Goal: Contribute content: Contribute content

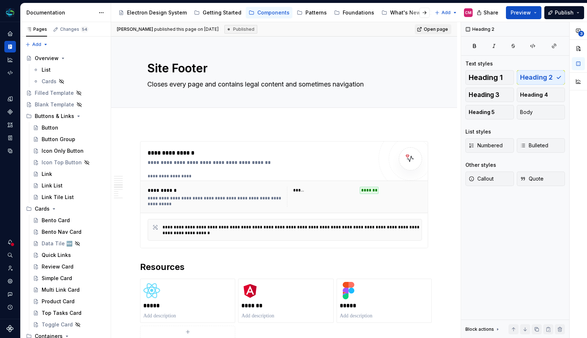
scroll to position [841, 0]
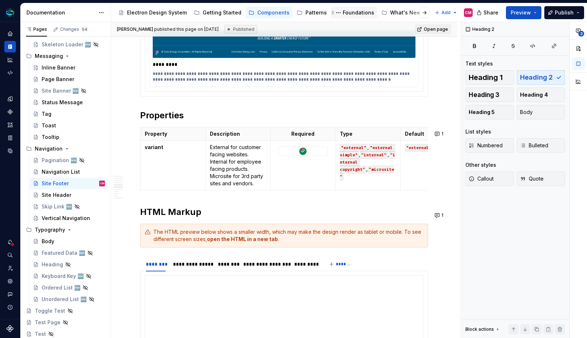
click at [345, 16] on div "Foundations" at bounding box center [359, 12] width 32 height 7
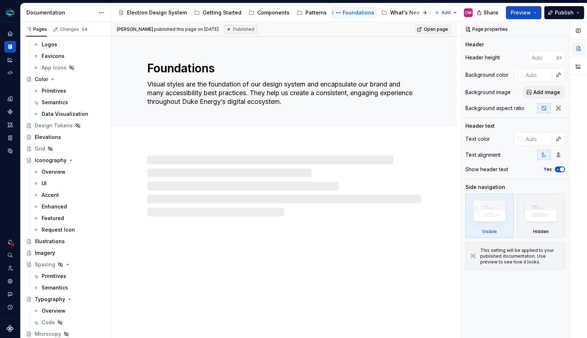
scroll to position [49, 0]
click at [348, 14] on div "Foundations" at bounding box center [359, 12] width 32 height 7
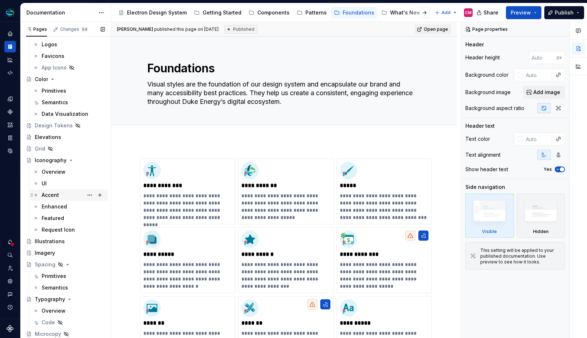
click at [56, 196] on div "Accent" at bounding box center [50, 195] width 17 height 7
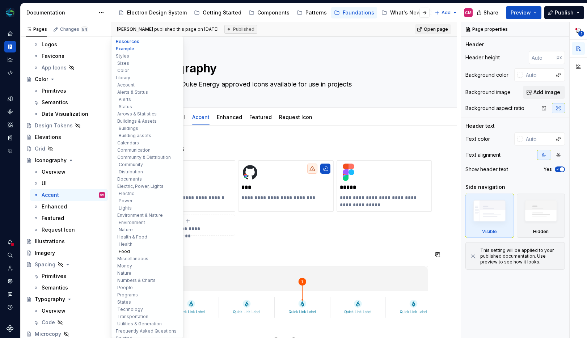
scroll to position [6, 0]
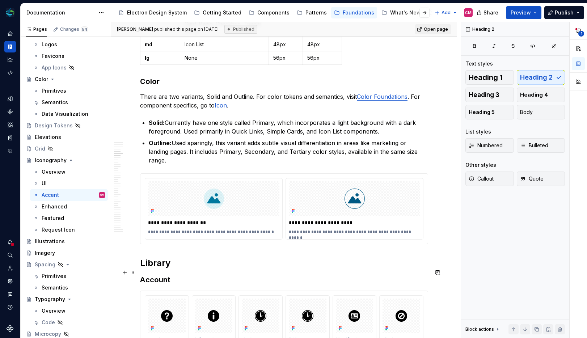
scroll to position [535, 0]
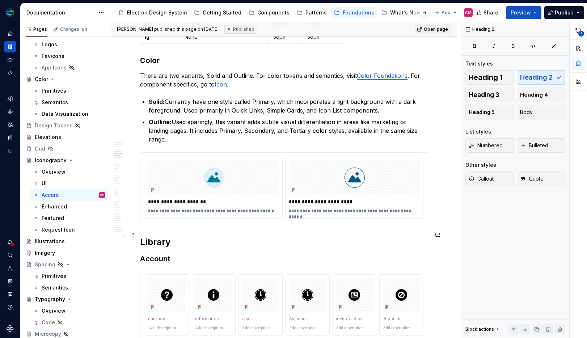
click at [186, 236] on h2 "Library" at bounding box center [284, 242] width 288 height 12
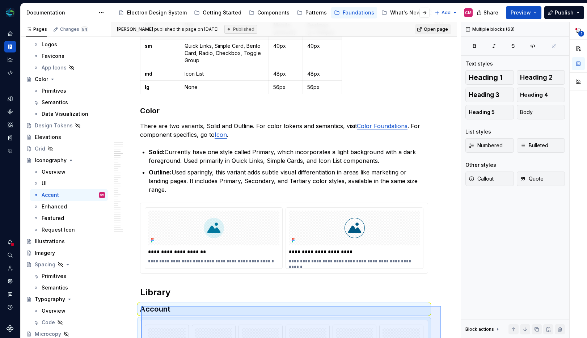
scroll to position [485, 0]
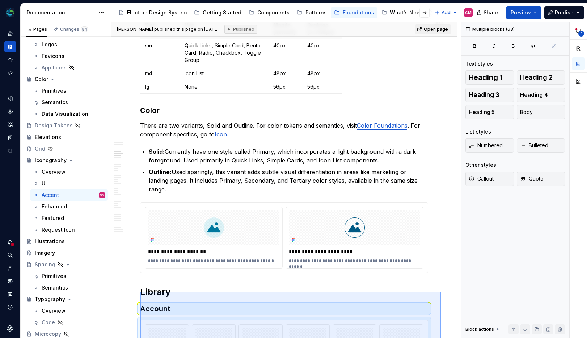
drag, startPoint x: 295, startPoint y: 75, endPoint x: 141, endPoint y: 292, distance: 266.4
click at [141, 292] on div "**********" at bounding box center [286, 180] width 350 height 317
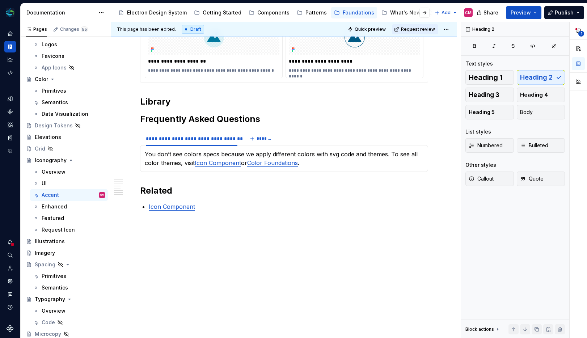
scroll to position [0, 0]
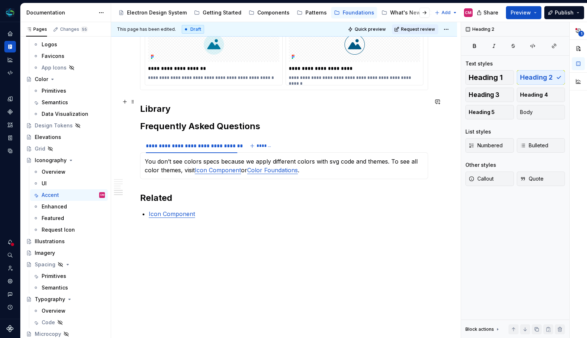
click at [187, 103] on h2 "Library" at bounding box center [284, 109] width 288 height 12
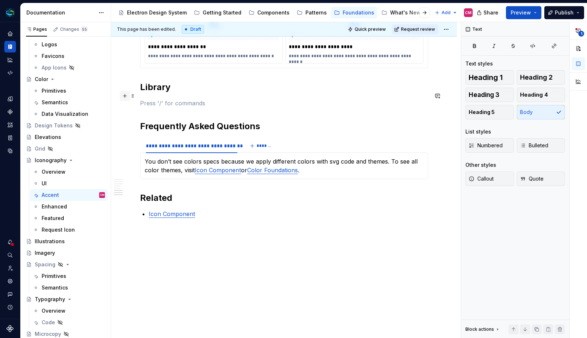
click at [126, 98] on button "button" at bounding box center [125, 96] width 10 height 10
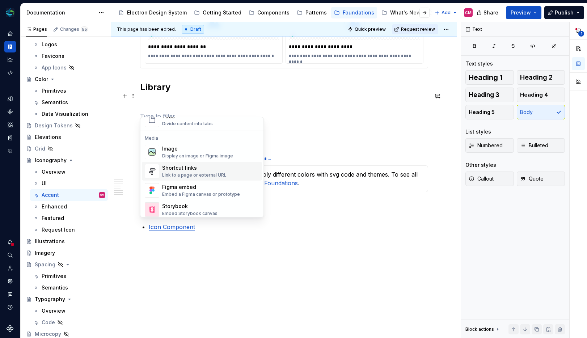
scroll to position [301, 0]
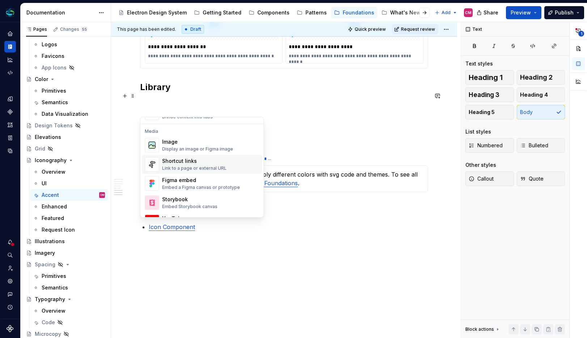
click at [180, 164] on div "Shortcut links" at bounding box center [194, 161] width 64 height 7
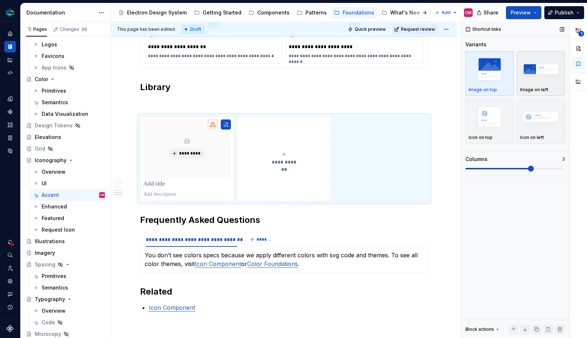
click at [532, 74] on img "button" at bounding box center [541, 69] width 42 height 26
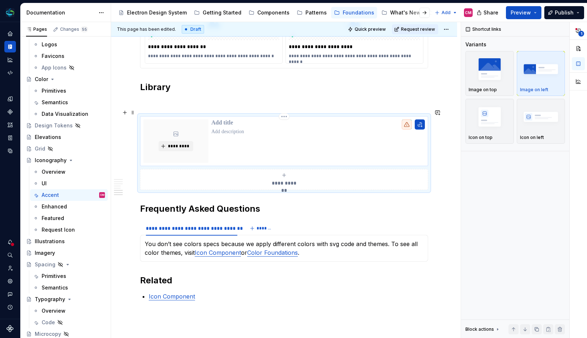
click at [231, 120] on p at bounding box center [319, 123] width 214 height 7
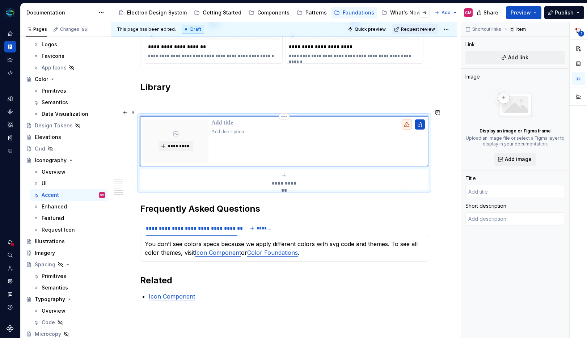
click at [231, 120] on p at bounding box center [319, 123] width 214 height 7
type textarea "*"
type input "B"
type textarea "*"
type input "Br"
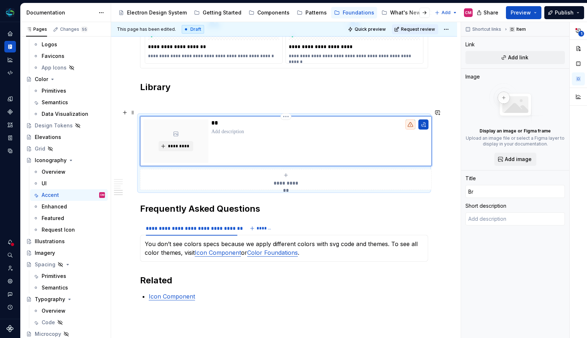
type textarea "*"
type input "Bro"
type textarea "*"
type input "Brow"
type textarea "*"
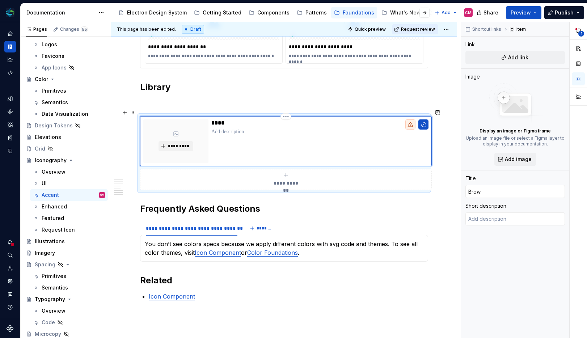
type input "Brows"
type textarea "*"
type input "Browse"
type textarea "*"
type input "Browser"
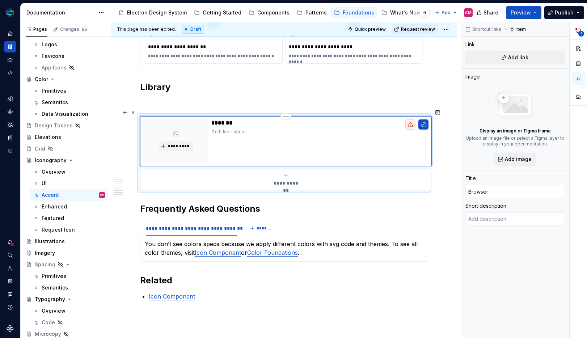
type textarea "*"
type input "Browse"
type textarea "*"
type input "Browse"
type textarea "*"
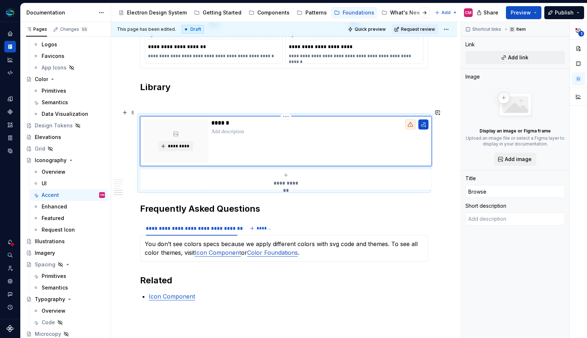
type input "Browse t"
type textarea "*"
type input "Browse th"
type textarea "*"
type input "Browse the"
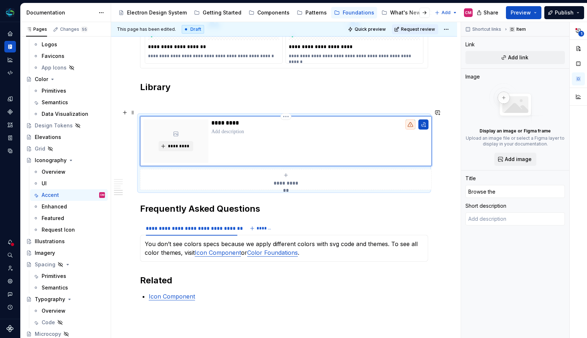
type textarea "*"
type input "Browse the"
type textarea "*"
type input "Browse the L"
type textarea "*"
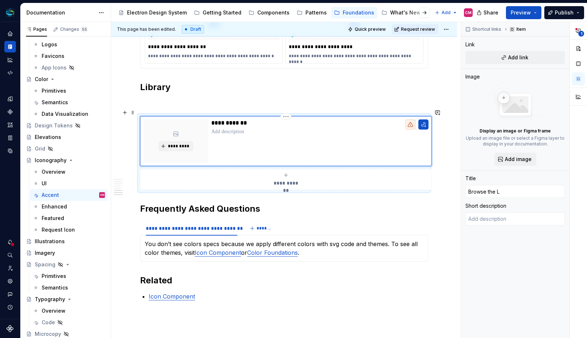
type input "Browse the Li"
type textarea "*"
type input "Browse the Lib"
type textarea "*"
type input "Browse the Li"
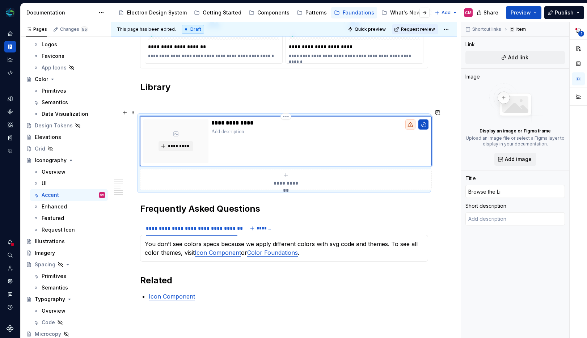
type textarea "*"
type input "Browse the L"
type textarea "*"
type input "Browse the"
type textarea "*"
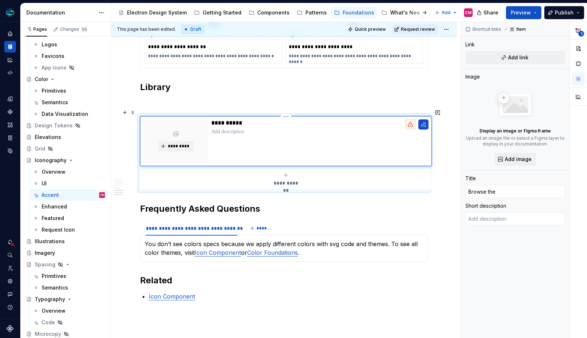
type input "Browse the l"
type textarea "*"
type input "Browse the li"
type textarea "*"
type input "Browse the lib"
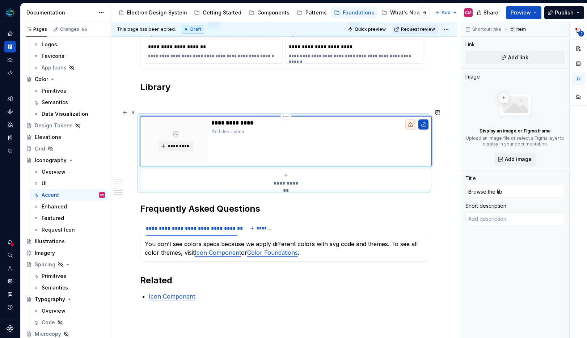
type textarea "*"
type input "Browse the libr"
type textarea "*"
type input "Browse the libra"
type textarea "*"
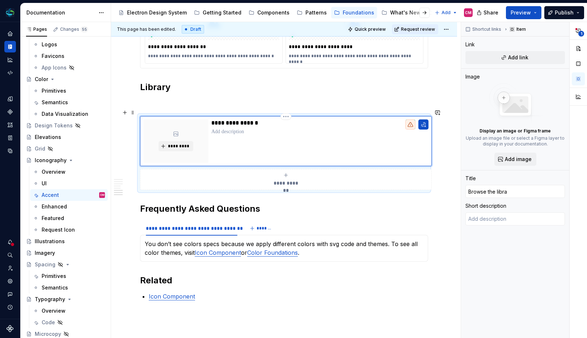
type input "Browse the librar"
type textarea "*"
type input "Browse the library"
click at [242, 128] on p at bounding box center [320, 131] width 217 height 7
click at [178, 143] on span "*********" at bounding box center [179, 146] width 22 height 6
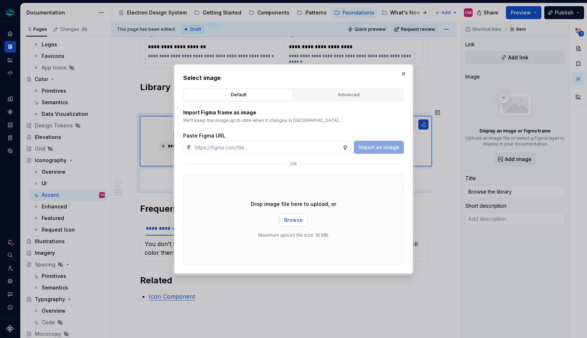
click at [296, 217] on span "Browse" at bounding box center [293, 220] width 19 height 7
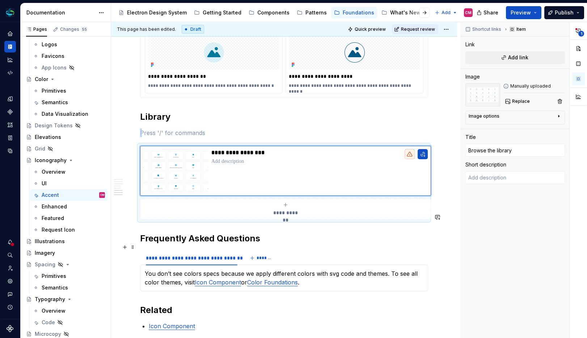
scroll to position [690, 0]
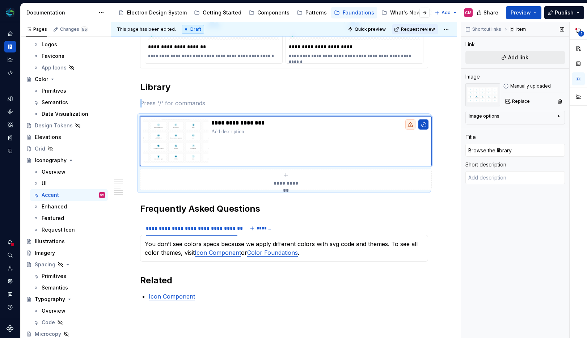
click at [519, 55] on span "Add link" at bounding box center [518, 57] width 20 height 7
type textarea "*"
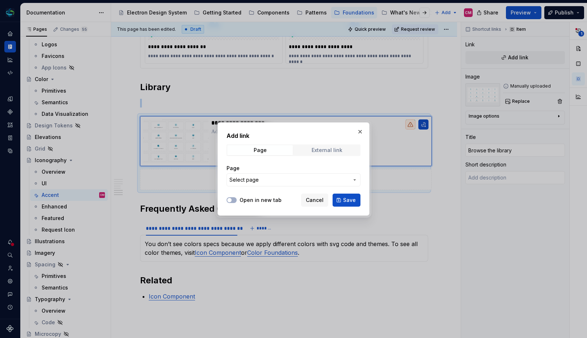
click at [335, 149] on div "External link" at bounding box center [327, 150] width 31 height 6
click at [278, 177] on input "URL" at bounding box center [294, 179] width 134 height 13
paste input "[URL][DOMAIN_NAME]"
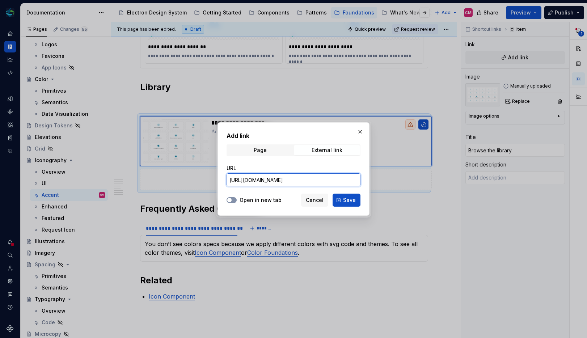
type input "[URL][DOMAIN_NAME]"
click at [233, 200] on button "Open in new tab" at bounding box center [232, 200] width 10 height 6
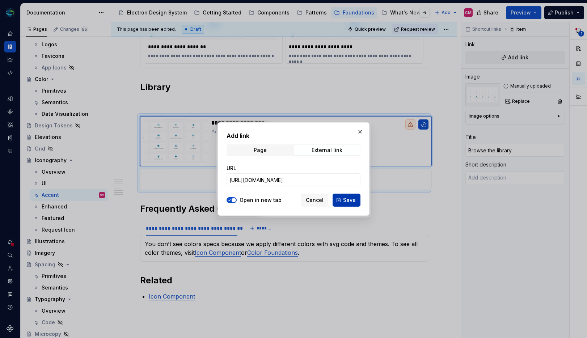
click at [345, 203] on span "Save" at bounding box center [349, 200] width 13 height 7
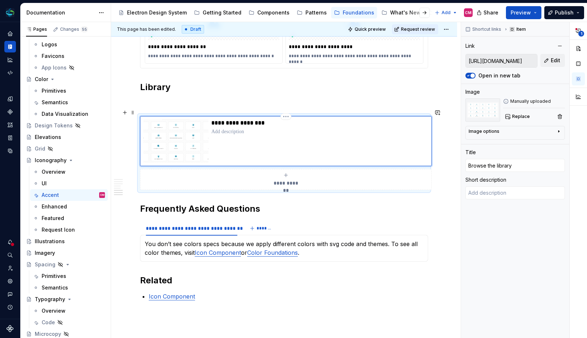
click at [250, 128] on p at bounding box center [320, 131] width 217 height 7
type textarea "*"
type textarea "G"
type textarea "*"
type textarea "Ge"
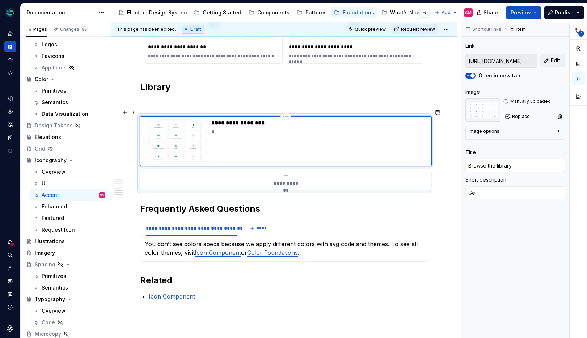
type textarea "*"
type textarea "Get"
type textarea "*"
type textarea "Get"
type textarea "*"
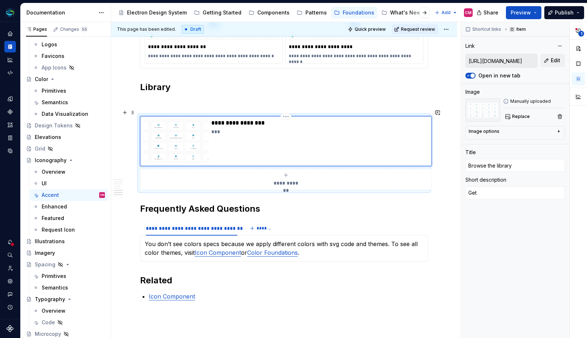
type textarea "Get t"
type textarea "*"
type textarea "Get th"
type textarea "*"
type textarea "Get the"
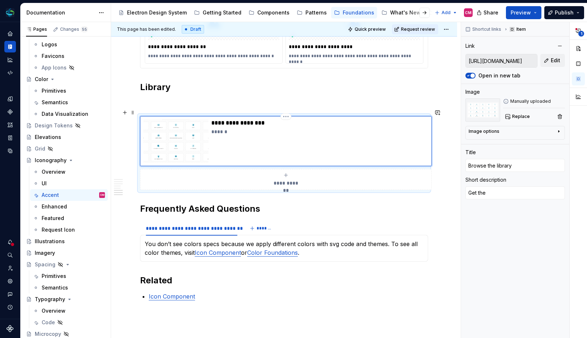
type textarea "*"
type textarea "Get the"
type textarea "*"
type textarea "Get the p"
type textarea "*"
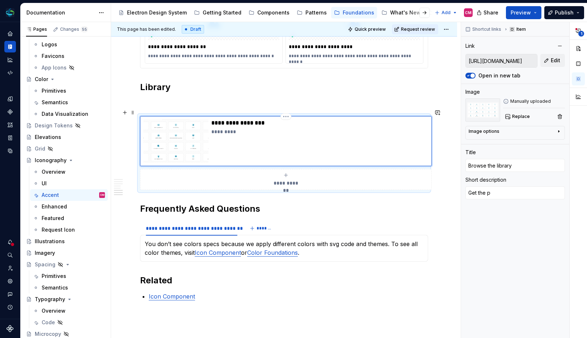
type textarea "Get the pr"
type textarea "*"
type textarea "Get the pro"
type textarea "*"
type textarea "Get the prod"
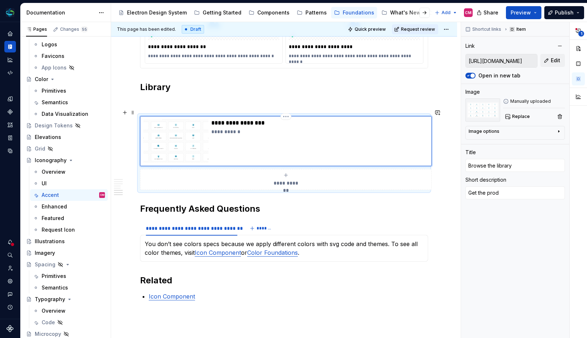
type textarea "*"
type textarea "Get the produ"
type textarea "*"
type textarea "Get the produc"
type textarea "*"
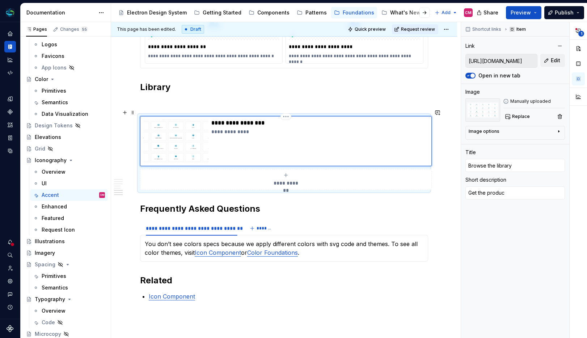
type textarea "Get the product"
type textarea "*"
type textarea "Get the producti"
type textarea "*"
type textarea "Get the productio"
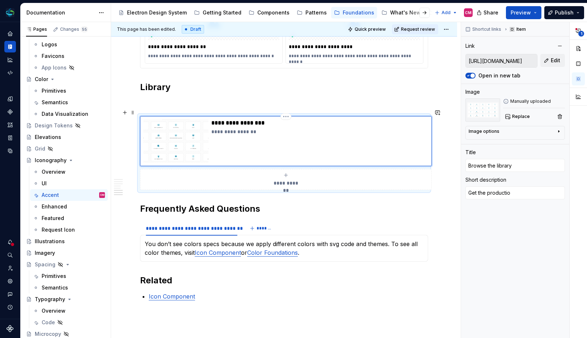
type textarea "*"
type textarea "Get the production"
type textarea "*"
type textarea "Get the production"
type textarea "*"
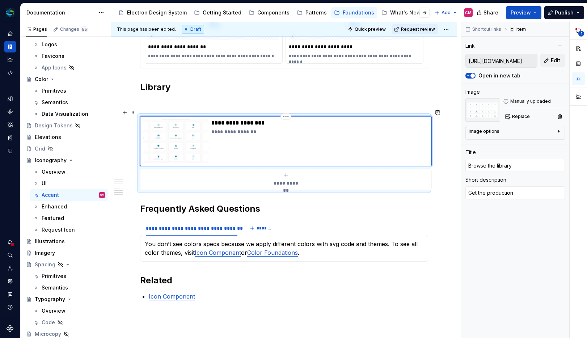
type textarea "Get the production p"
type textarea "*"
type textarea "Get the production pa"
type textarea "*"
type textarea "Get the production pat"
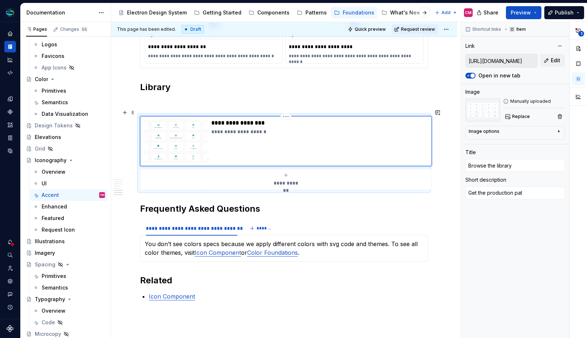
type textarea "*"
type textarea "Get the production path"
type textarea "*"
type textarea "Get the production path"
type textarea "*"
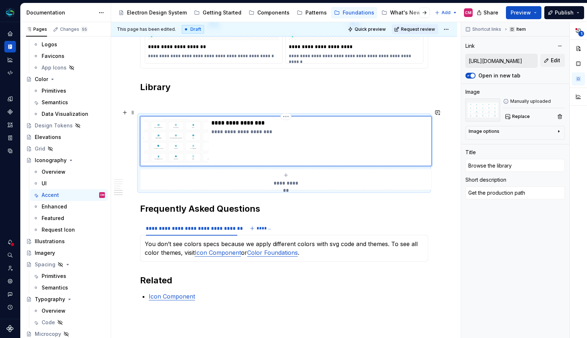
type textarea "Get the production path t"
type textarea "*"
type textarea "Get the production path to"
type textarea "*"
type textarea "Get the production path to"
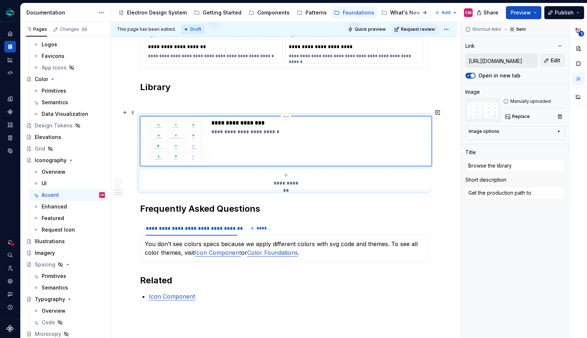
type textarea "*"
type textarea "Get the production path to u"
type textarea "*"
type textarea "Get the production path to [GEOGRAPHIC_DATA]"
type textarea "*"
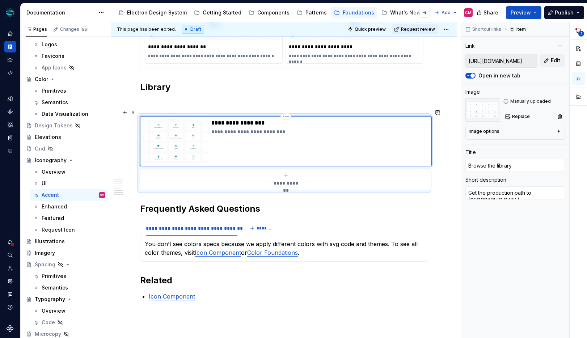
type textarea "Get the production path to use"
type textarea "*"
type textarea "Get the production path to use"
type textarea "*"
type textarea "Get the production path to use i"
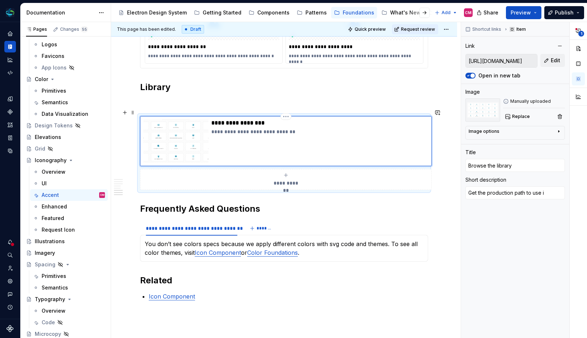
type textarea "*"
type textarea "Get the production path to use in"
type textarea "*"
type textarea "Get the production path to use in"
type textarea "*"
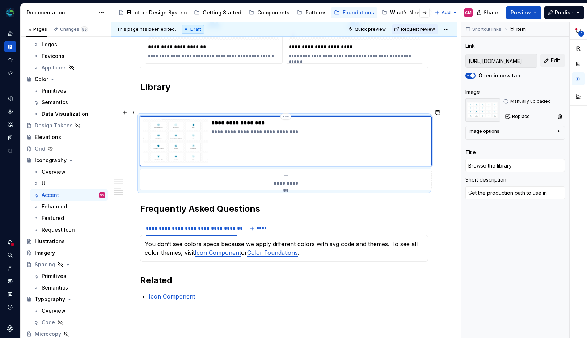
type textarea "Get the production path to use in y"
type textarea "*"
type textarea "Get the production path to use in yo"
type textarea "*"
type textarea "Get the production path to use in you"
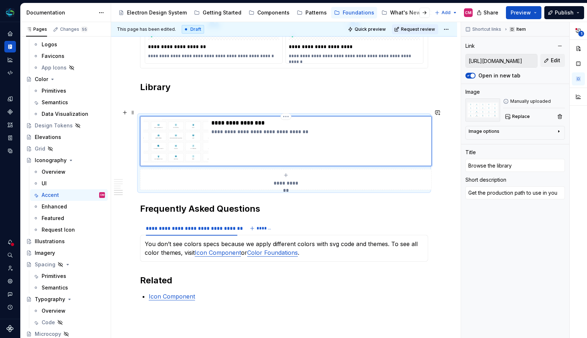
type textarea "*"
type textarea "Get the production path to use in your"
type textarea "*"
type textarea "Get the production path to use in your"
type textarea "*"
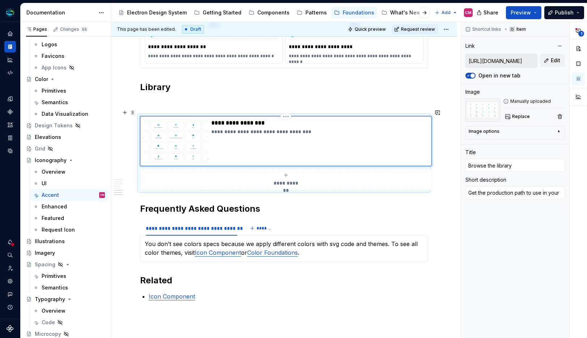
type textarea "Get the production path to use in your c"
type textarea "*"
type textarea "Get the production path to use in your"
type textarea "*"
type textarea "Get the production path to use in your c"
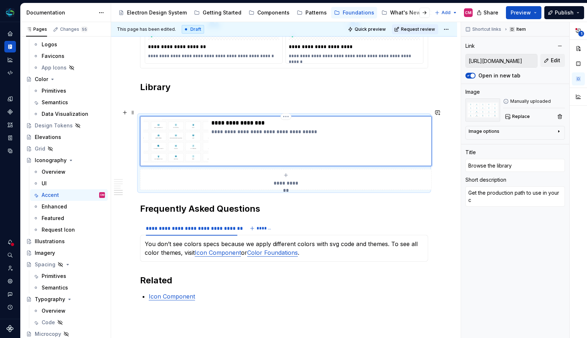
type textarea "*"
type textarea "Get the production path to use in your co"
type textarea "*"
type textarea "Get the production path to use in your cod"
type textarea "*"
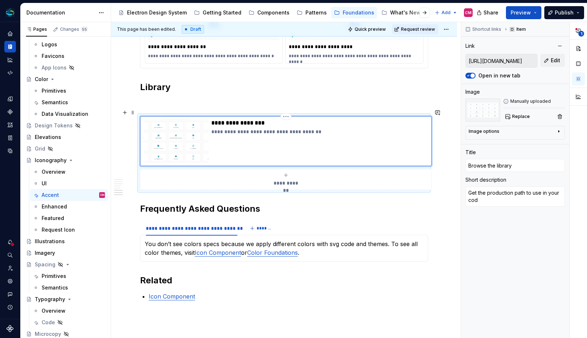
type textarea "Get the production path to use in your code"
type textarea "*"
type textarea "Get the production path to use in your code."
click at [244, 120] on p "**********" at bounding box center [320, 123] width 217 height 7
type textarea "*"
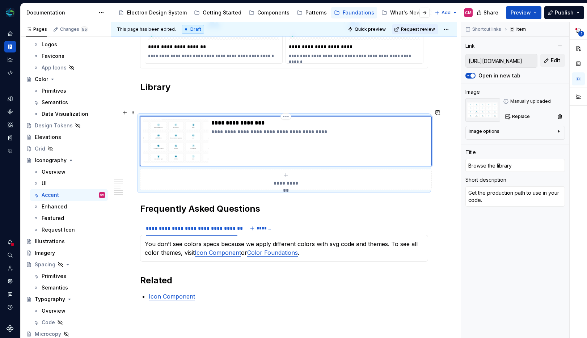
type input "Browse the Ilibrary"
type textarea "*"
type input "Browse the Iclibrary"
type textarea "*"
type input "Browse the Icolibrary"
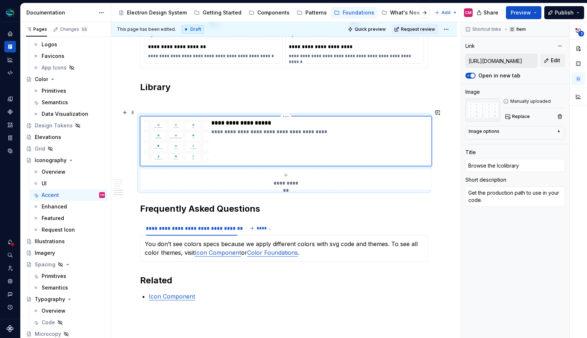
type textarea "*"
type input "Browse the Iconlibrary"
type textarea "*"
type input "Browse the Icon library"
type textarea "*"
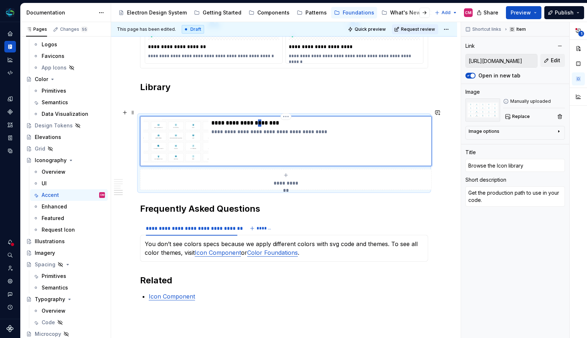
type input "Browse the Icon Library"
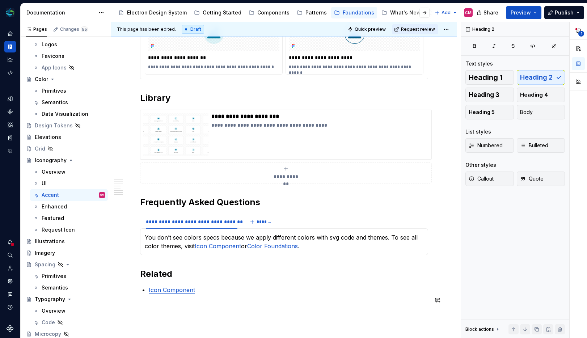
scroll to position [670, 0]
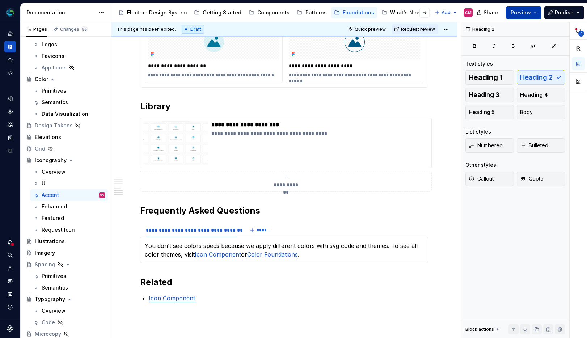
click at [529, 15] on span "Preview" at bounding box center [521, 12] width 20 height 7
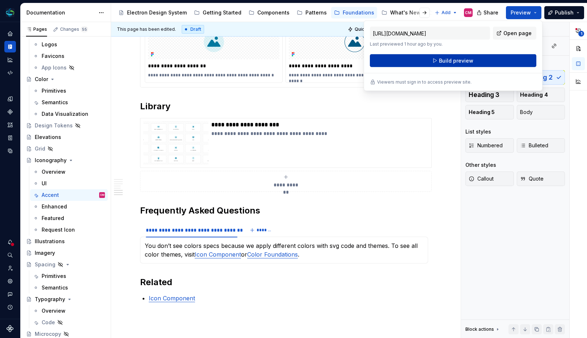
click at [476, 58] on button "Build preview" at bounding box center [453, 60] width 167 height 13
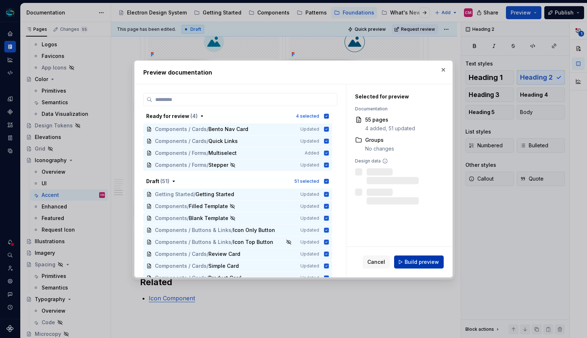
click at [429, 259] on span "Build preview" at bounding box center [422, 262] width 34 height 7
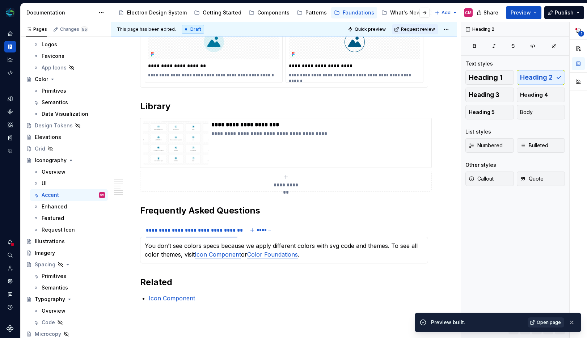
click at [541, 325] on span "Open page" at bounding box center [549, 323] width 24 height 6
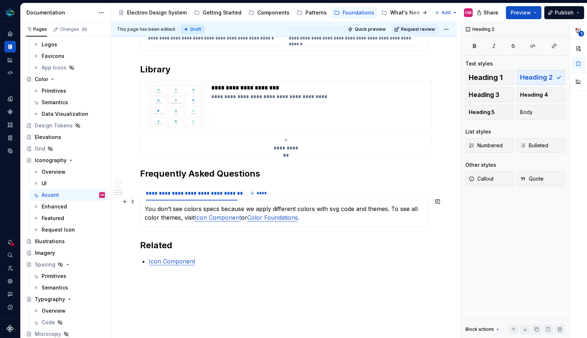
scroll to position [709, 0]
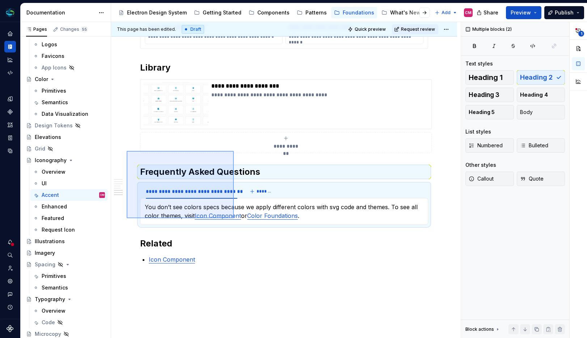
drag, startPoint x: 127, startPoint y: 151, endPoint x: 234, endPoint y: 219, distance: 126.8
click at [234, 219] on div "**********" at bounding box center [286, 180] width 350 height 317
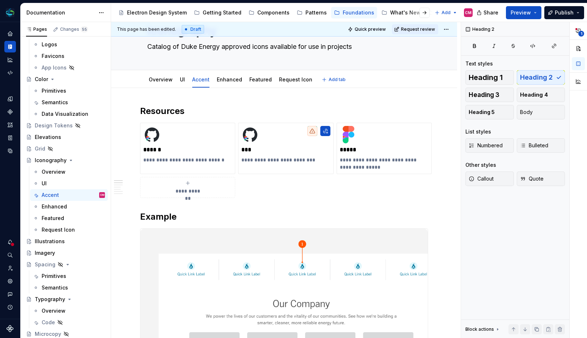
scroll to position [37, 0]
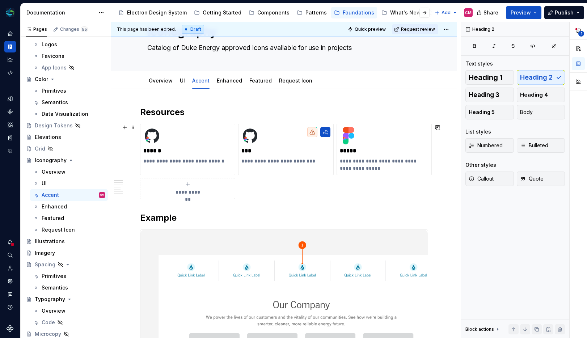
click at [193, 185] on div "**********" at bounding box center [187, 188] width 89 height 14
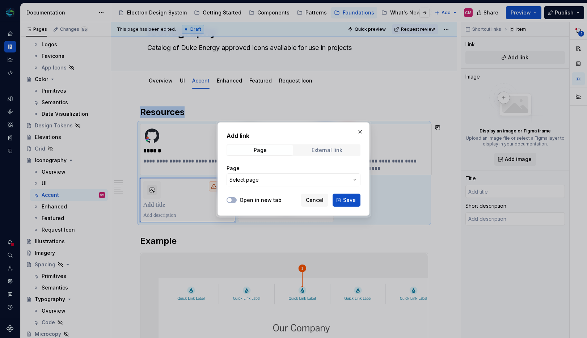
click at [314, 151] on div "External link" at bounding box center [327, 150] width 31 height 6
click at [318, 198] on span "Cancel" at bounding box center [315, 200] width 18 height 7
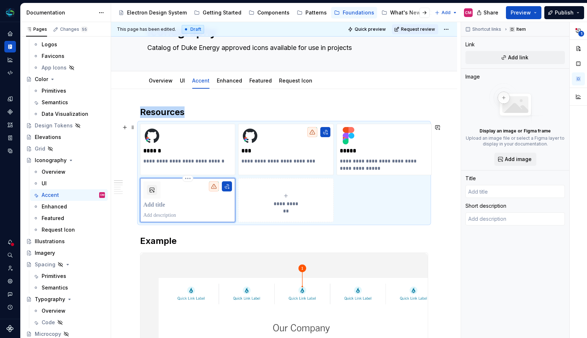
click at [163, 206] on p at bounding box center [187, 205] width 89 height 7
type textarea "*"
type input "B"
type textarea "*"
type input "Br"
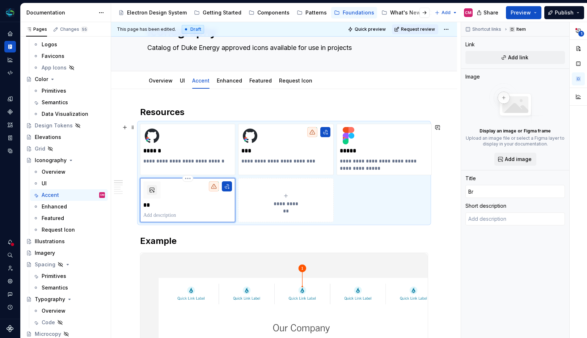
type textarea "*"
type input "Bro"
type textarea "*"
type input "Bros"
type textarea "*"
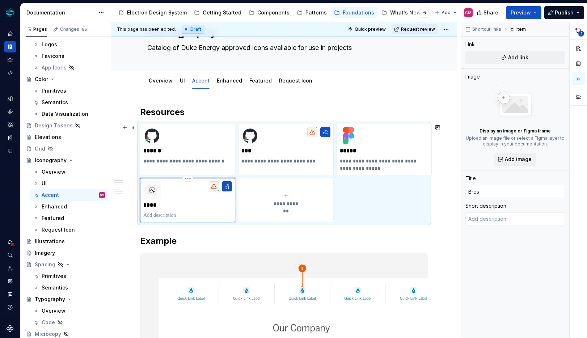
type input "[PERSON_NAME]"
type textarea "*"
type input "Bros"
type textarea "*"
type input "Bro"
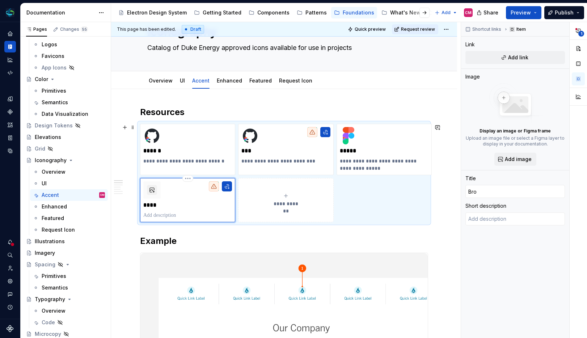
type textarea "*"
type input "Brow"
type textarea "*"
type input "Brows"
type textarea "*"
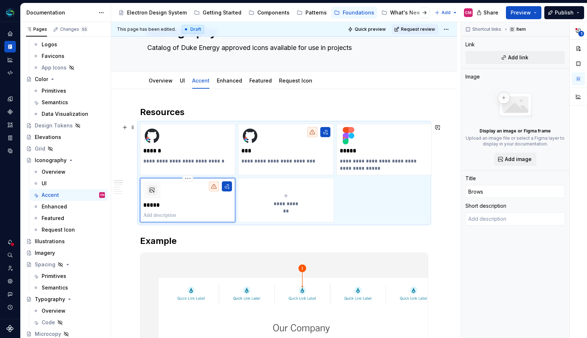
type input "Browse"
type textarea "*"
type input "Browse"
type textarea "*"
type input "Browse t"
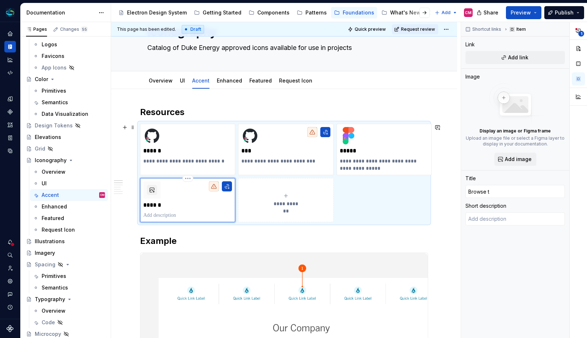
type textarea "*"
type input "Browse th"
type textarea "*"
type input "Browse the"
type textarea "*"
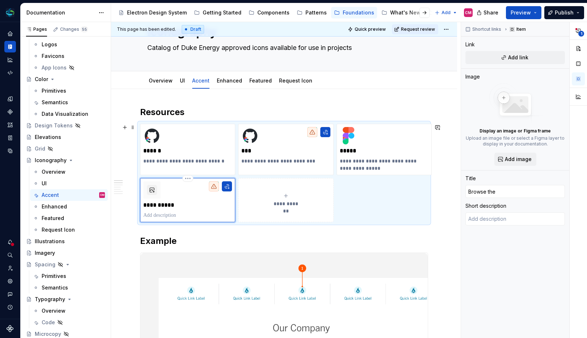
type input "Browse the"
click at [167, 204] on p "**********" at bounding box center [187, 205] width 89 height 7
type textarea "*"
type input "Browse the"
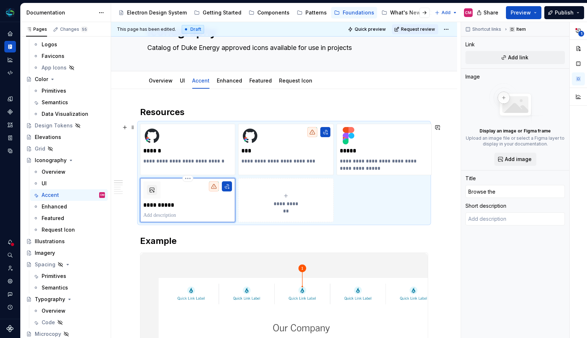
type textarea "*"
type input "Browse the I"
type textarea "*"
type input "Browse the Ic"
type textarea "*"
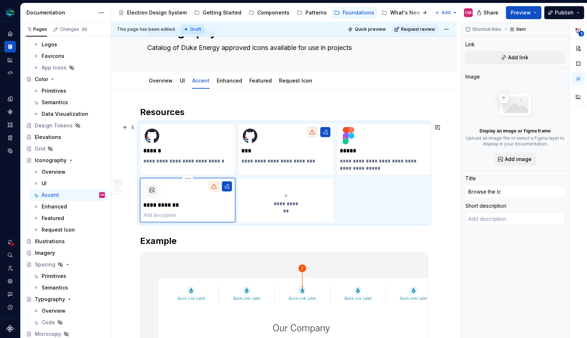
type input "Browse the Ico"
type textarea "*"
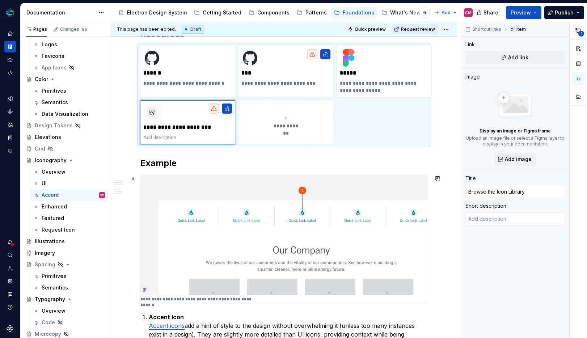
scroll to position [109, 0]
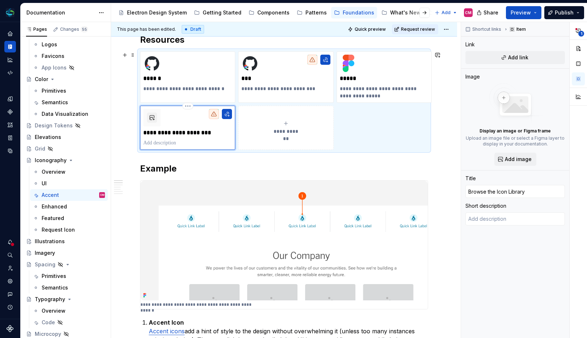
click at [165, 143] on p at bounding box center [187, 142] width 89 height 7
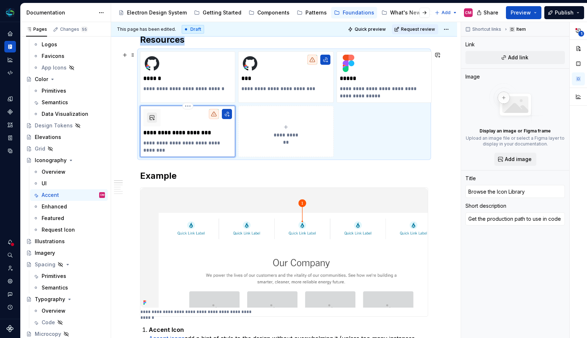
click at [152, 118] on button "button" at bounding box center [152, 118] width 10 height 10
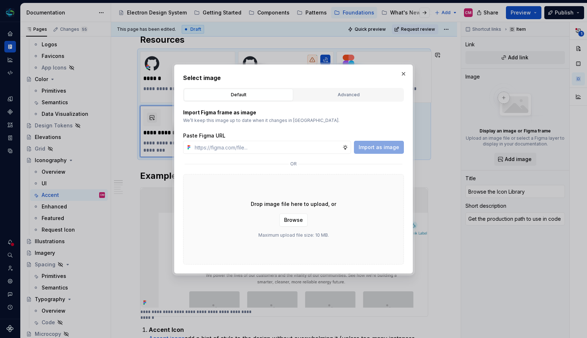
click at [361, 87] on div "Select image Default Advanced Import Figma frame as image We’ll keep this image…" at bounding box center [293, 169] width 221 height 191
click at [357, 93] on div "Advanced" at bounding box center [349, 94] width 104 height 7
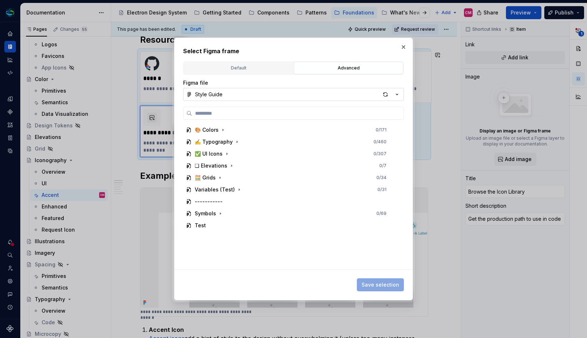
click at [249, 91] on button "Style Guide" at bounding box center [293, 94] width 221 height 13
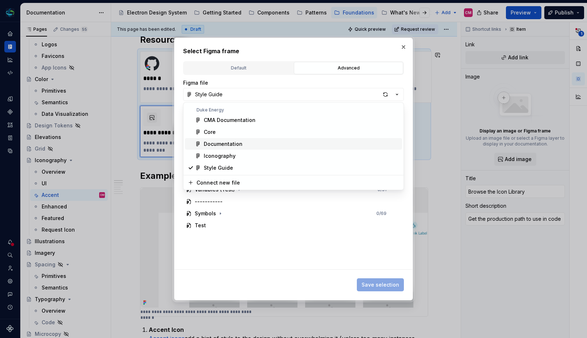
click at [220, 143] on div "Documentation" at bounding box center [223, 144] width 39 height 7
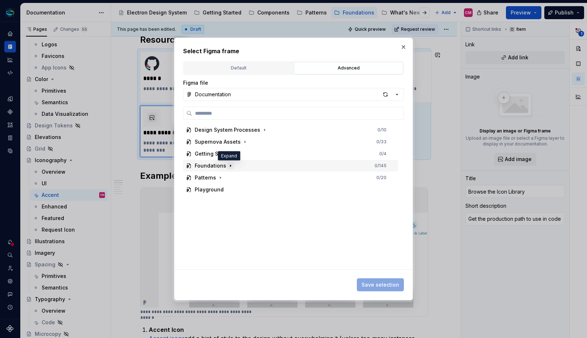
click at [228, 166] on icon "button" at bounding box center [231, 166] width 6 height 6
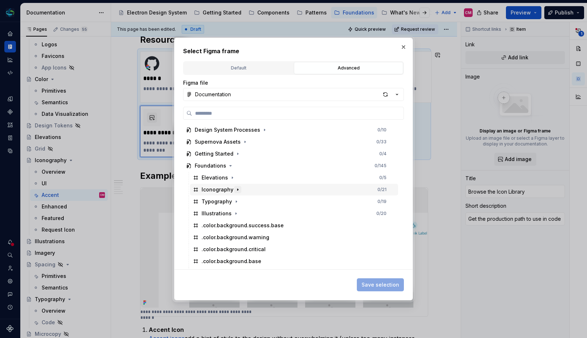
click at [237, 189] on icon "button" at bounding box center [238, 190] width 6 height 6
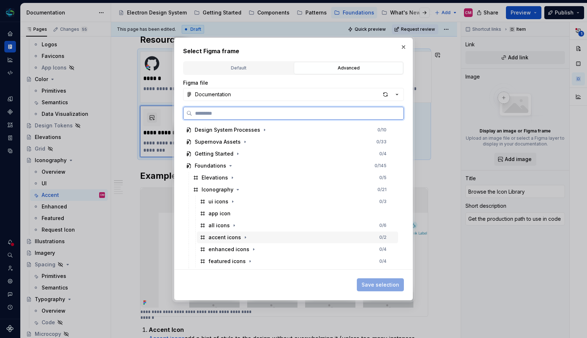
click at [259, 235] on div "accent icons 0 / 2" at bounding box center [297, 238] width 201 height 12
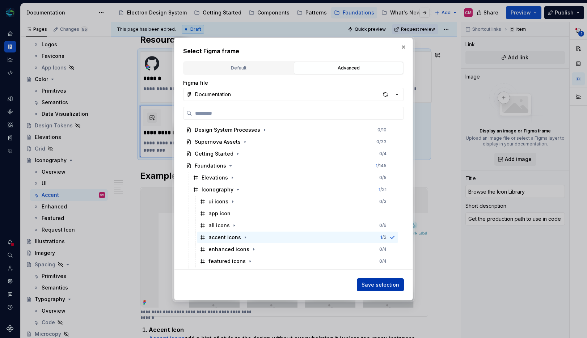
click at [371, 281] on button "Save selection" at bounding box center [380, 285] width 47 height 13
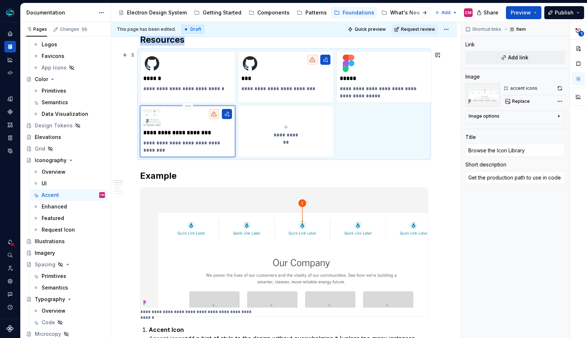
click at [153, 125] on img at bounding box center [151, 117] width 17 height 17
click at [519, 100] on span "Replace" at bounding box center [521, 102] width 18 height 6
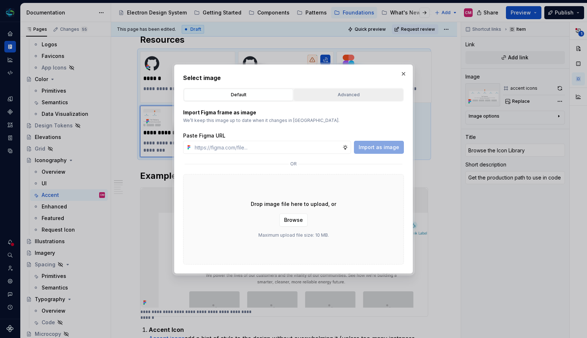
click at [354, 95] on div "Advanced" at bounding box center [349, 94] width 104 height 7
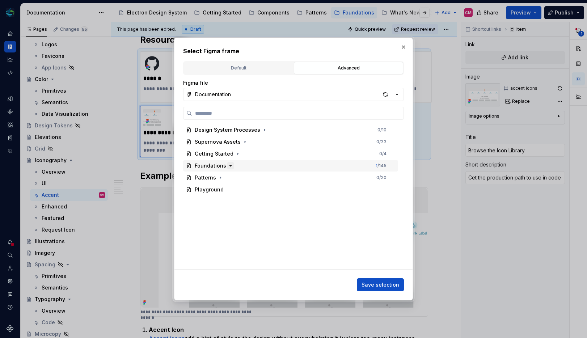
click at [230, 166] on icon "button" at bounding box center [231, 166] width 2 height 1
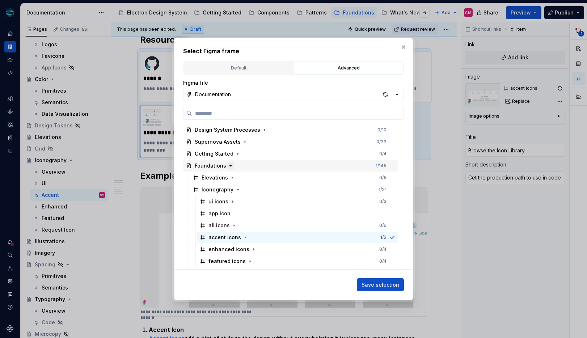
click at [230, 166] on icon "button" at bounding box center [231, 166] width 2 height 1
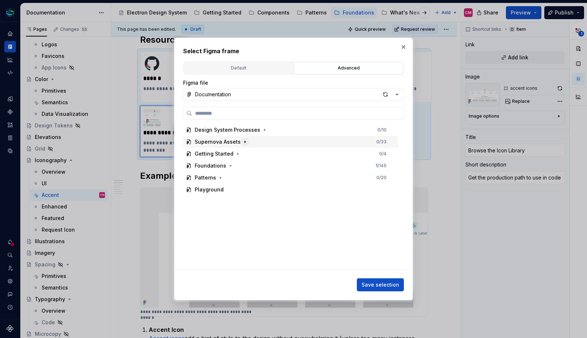
click at [242, 143] on icon "button" at bounding box center [245, 142] width 6 height 6
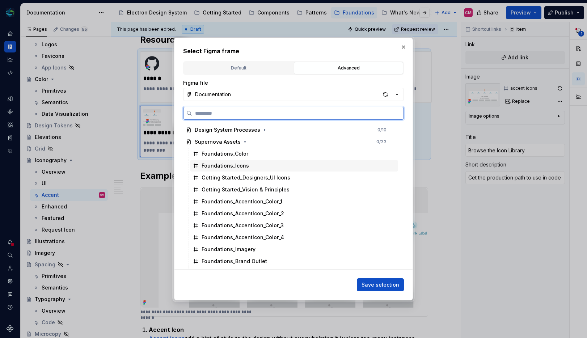
click at [254, 167] on div "Foundations_Icons" at bounding box center [294, 166] width 208 height 12
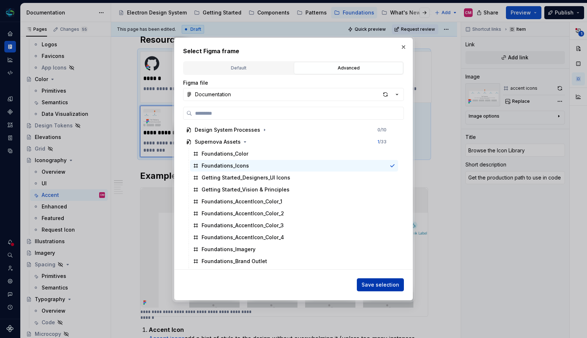
click at [381, 282] on span "Save selection" at bounding box center [381, 284] width 38 height 7
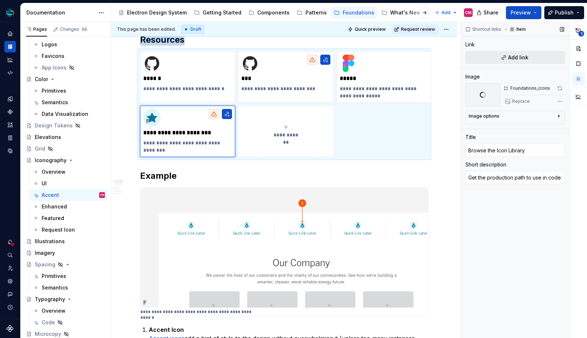
click at [520, 61] on span "Add link" at bounding box center [518, 57] width 20 height 7
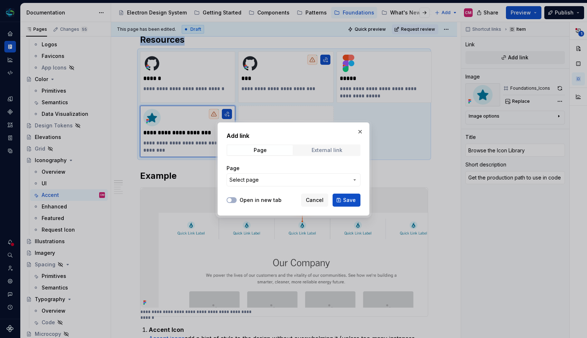
click at [319, 152] on div "External link" at bounding box center [327, 150] width 31 height 6
click at [285, 179] on input "URL" at bounding box center [294, 179] width 134 height 13
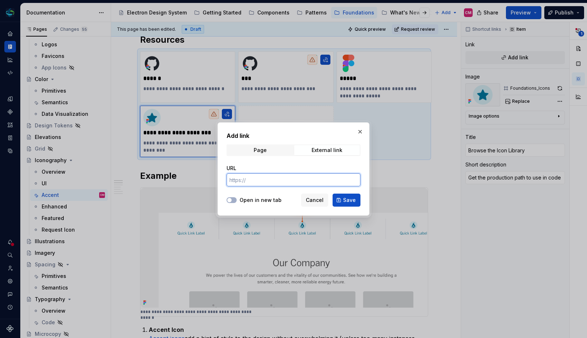
paste input "[URL][DOMAIN_NAME]"
click at [233, 200] on button "Open in new tab" at bounding box center [232, 200] width 10 height 6
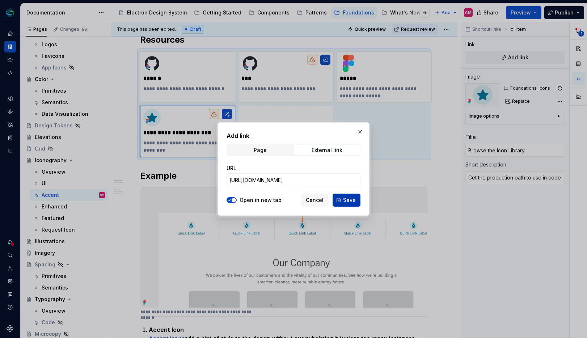
click at [349, 205] on button "Save" at bounding box center [347, 200] width 28 height 13
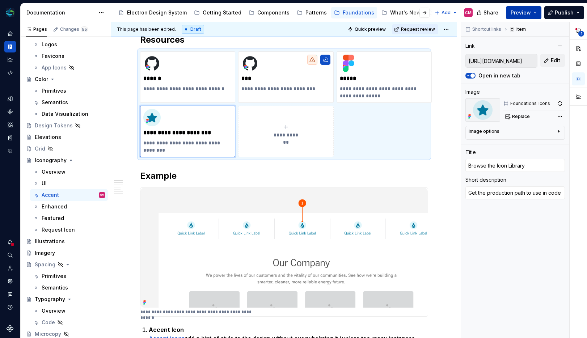
click at [522, 13] on span "Preview" at bounding box center [521, 12] width 20 height 7
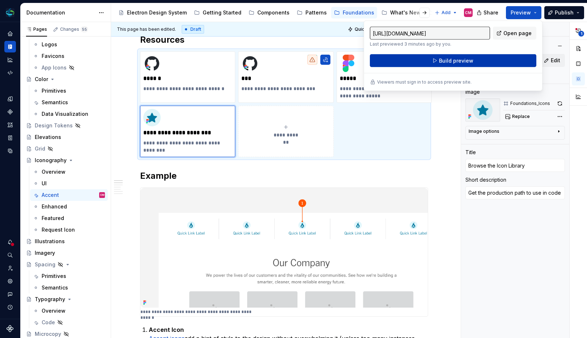
click at [480, 62] on button "Build preview" at bounding box center [453, 60] width 167 height 13
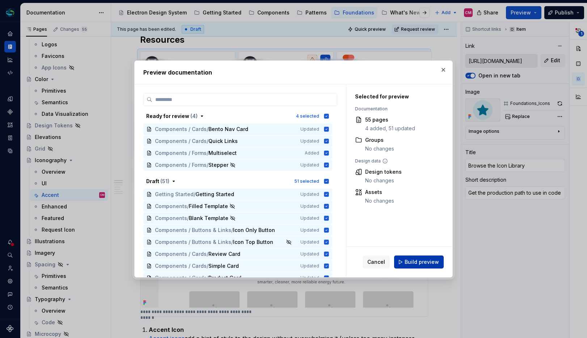
click at [427, 261] on span "Build preview" at bounding box center [422, 262] width 34 height 7
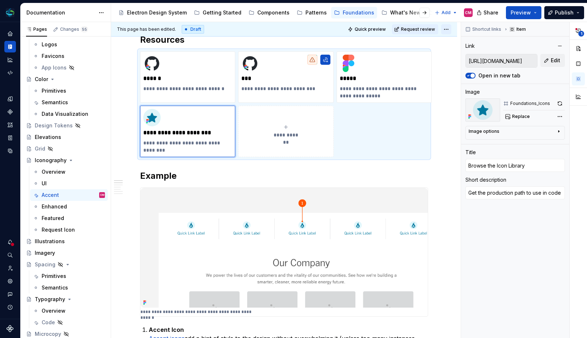
click at [449, 29] on html "Electron Web CM Dataset Duke Energy Documentation Accessibility guide for tree …" at bounding box center [293, 169] width 587 height 338
click at [463, 56] on div "Open preview" at bounding box center [482, 54] width 47 height 7
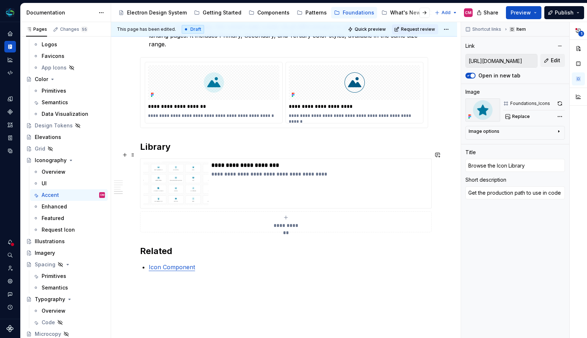
scroll to position [662, 0]
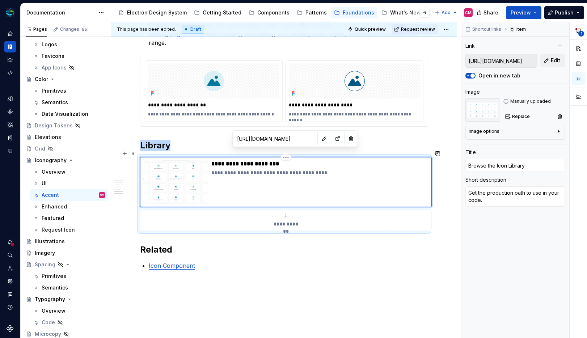
click at [212, 183] on div "**********" at bounding box center [320, 181] width 217 height 43
click at [529, 12] on span "Preview" at bounding box center [521, 12] width 20 height 7
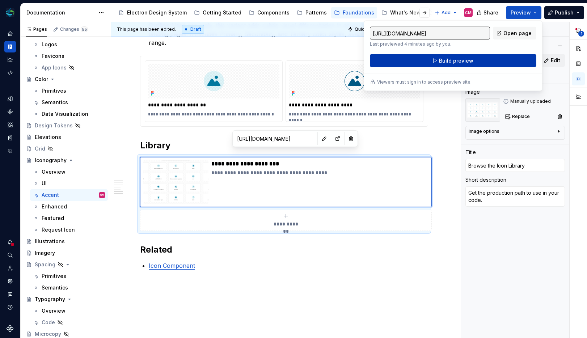
click at [488, 59] on button "Build preview" at bounding box center [453, 60] width 167 height 13
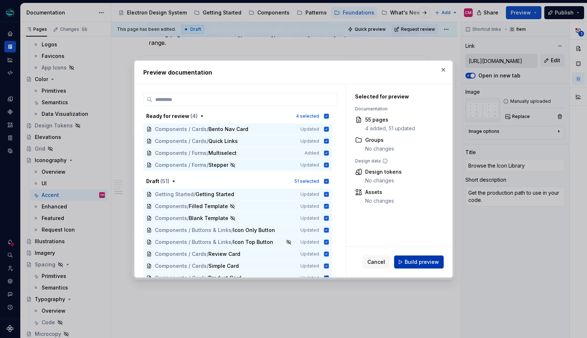
click at [407, 265] on span "Build preview" at bounding box center [422, 262] width 34 height 7
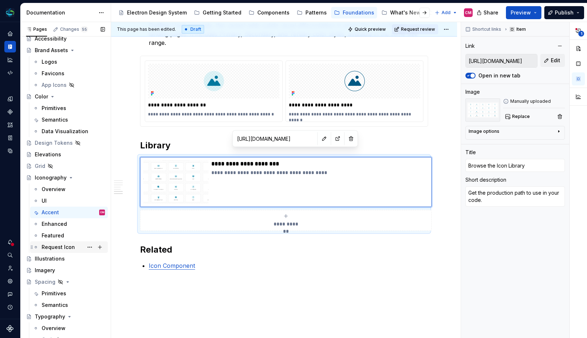
scroll to position [49, 0]
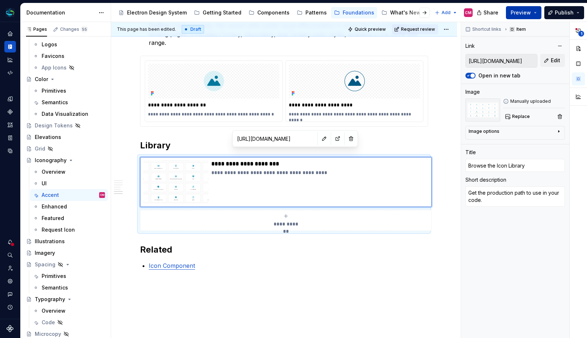
click at [536, 15] on button "Preview" at bounding box center [523, 12] width 35 height 13
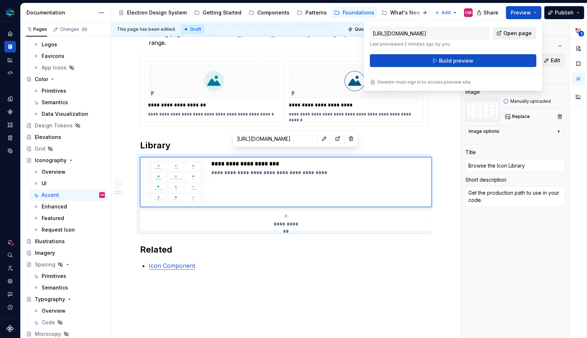
click at [522, 33] on span "Open page" at bounding box center [518, 33] width 28 height 7
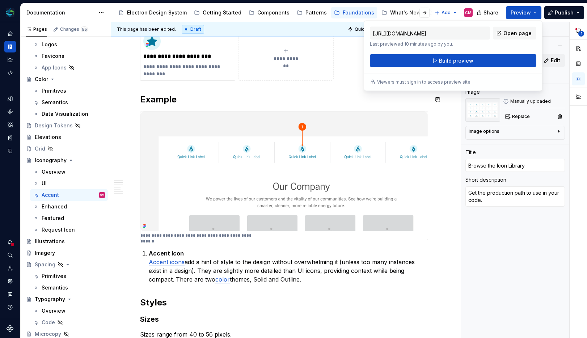
scroll to position [0, 0]
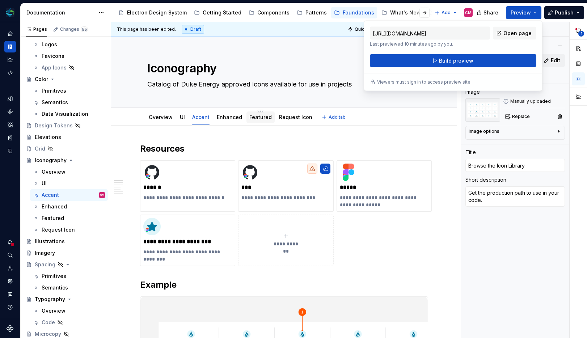
click at [256, 120] on div "Featured" at bounding box center [261, 117] width 22 height 7
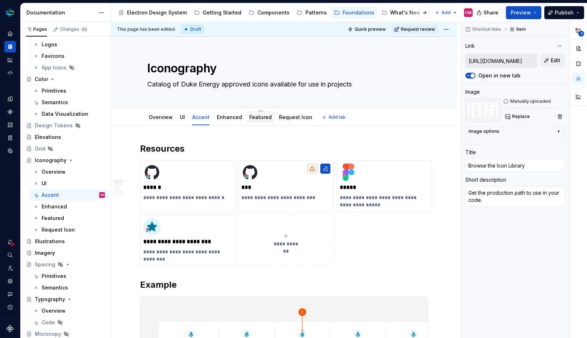
click at [260, 121] on div "Featured" at bounding box center [261, 117] width 22 height 9
click at [263, 120] on link "Featured" at bounding box center [261, 117] width 22 height 6
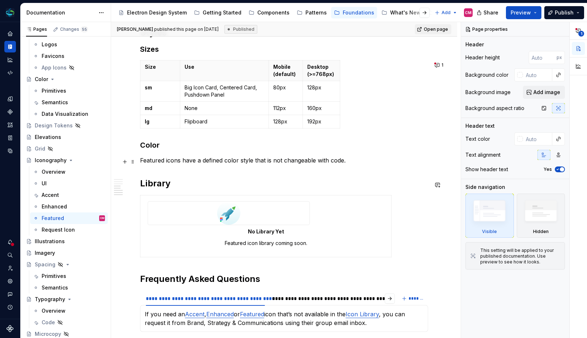
scroll to position [397, 0]
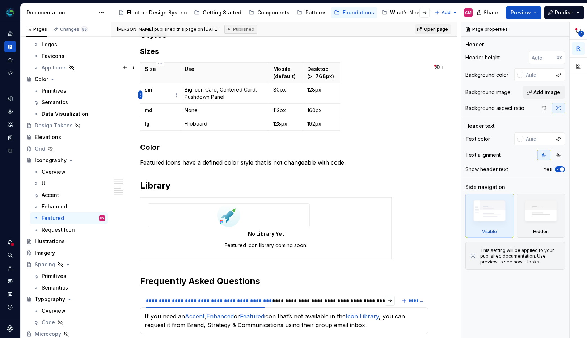
click at [138, 93] on html "Electron Web CM Dataset Duke Energy Documentation Accessibility guide for tree …" at bounding box center [293, 169] width 587 height 338
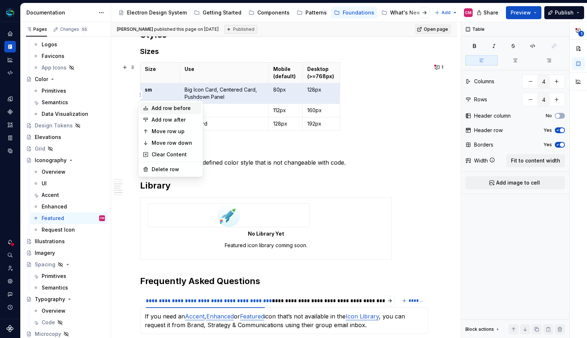
click at [156, 106] on div "Add row before" at bounding box center [175, 108] width 47 height 7
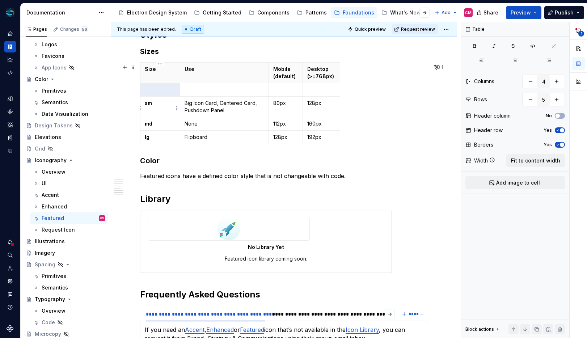
click at [155, 96] on td at bounding box center [161, 89] width 40 height 13
click at [200, 107] on p "Big Icon Card, Centered Card, Pushdown Panel" at bounding box center [225, 107] width 80 height 14
click at [201, 93] on p at bounding box center [225, 89] width 80 height 7
click at [277, 91] on p at bounding box center [285, 89] width 25 height 7
click at [322, 89] on p at bounding box center [321, 89] width 28 height 7
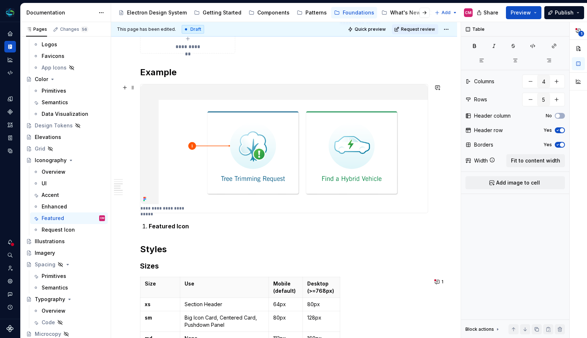
scroll to position [0, 0]
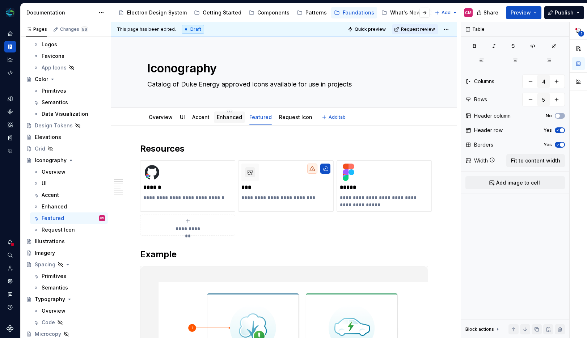
click at [226, 120] on link "Enhanced" at bounding box center [229, 117] width 25 height 6
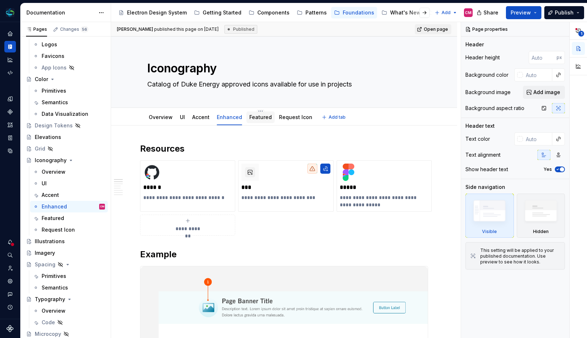
click at [259, 116] on link "Featured" at bounding box center [261, 117] width 22 height 6
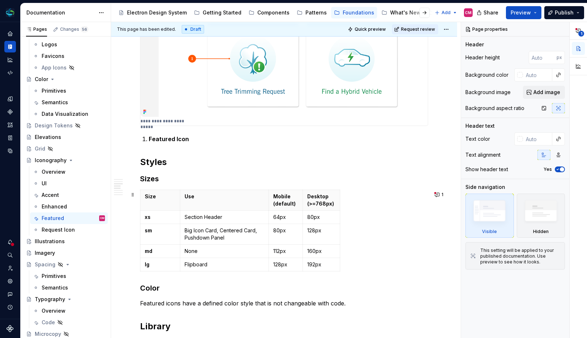
scroll to position [292, 0]
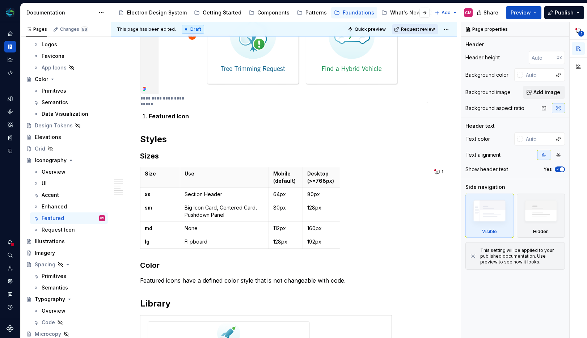
click at [413, 29] on span "Request review" at bounding box center [418, 29] width 34 height 6
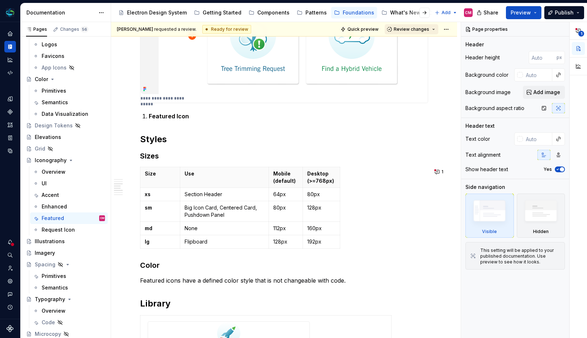
click at [415, 29] on span "Review changes" at bounding box center [411, 29] width 35 height 6
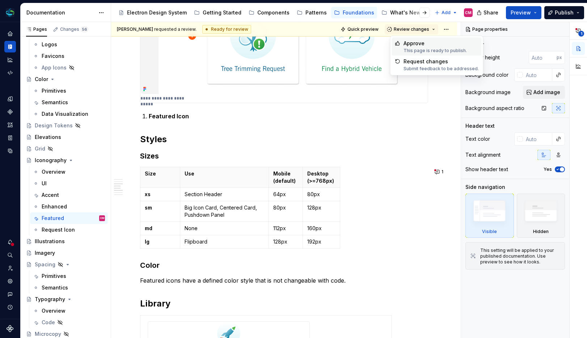
click at [423, 37] on div "Approve This page is ready to publish. Request changes Submit feedback to be ad…" at bounding box center [437, 55] width 93 height 39
click at [423, 43] on div "Approve" at bounding box center [435, 43] width 63 height 7
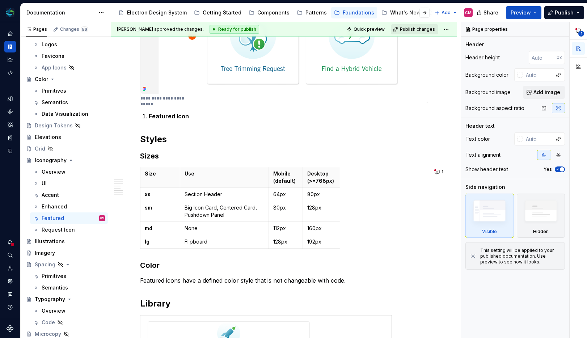
click at [428, 29] on span "Publish changes" at bounding box center [417, 29] width 35 height 6
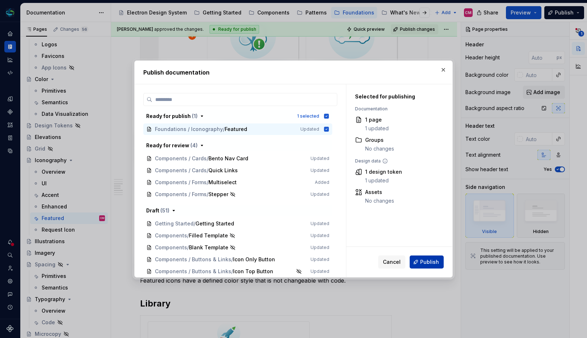
click at [431, 265] on span "Publish" at bounding box center [429, 262] width 19 height 7
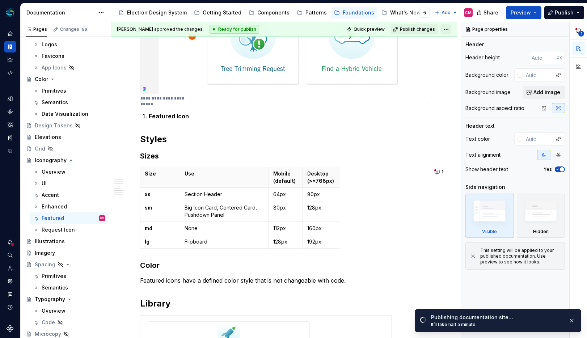
click at [450, 28] on html "Electron Web CM Dataset Duke Energy Documentation Accessibility guide for tree …" at bounding box center [293, 169] width 587 height 338
click at [462, 55] on div "Open preview" at bounding box center [482, 54] width 47 height 7
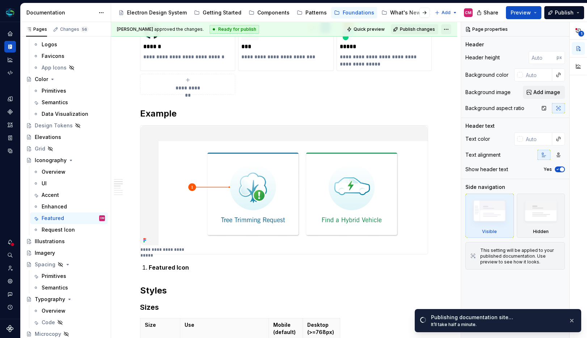
click at [449, 30] on html "Electron Web CM Dataset Duke Energy Documentation Accessibility guide for tree …" at bounding box center [293, 169] width 587 height 338
click at [380, 118] on html "Electron Web CM Dataset Duke Energy Documentation Accessibility guide for tree …" at bounding box center [293, 169] width 587 height 338
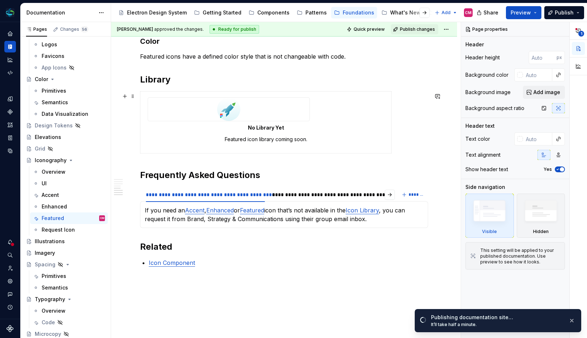
scroll to position [516, 0]
click at [577, 12] on button "Publish" at bounding box center [565, 12] width 40 height 13
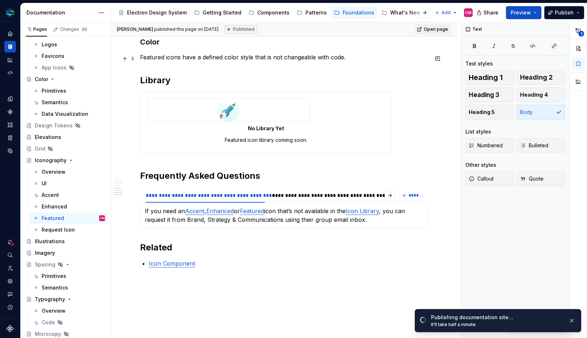
click at [336, 59] on p "Featured icons have a defined color style that is not changeable with code." at bounding box center [284, 57] width 288 height 9
click at [439, 29] on span "Open page" at bounding box center [436, 29] width 24 height 6
